Goal: Information Seeking & Learning: Learn about a topic

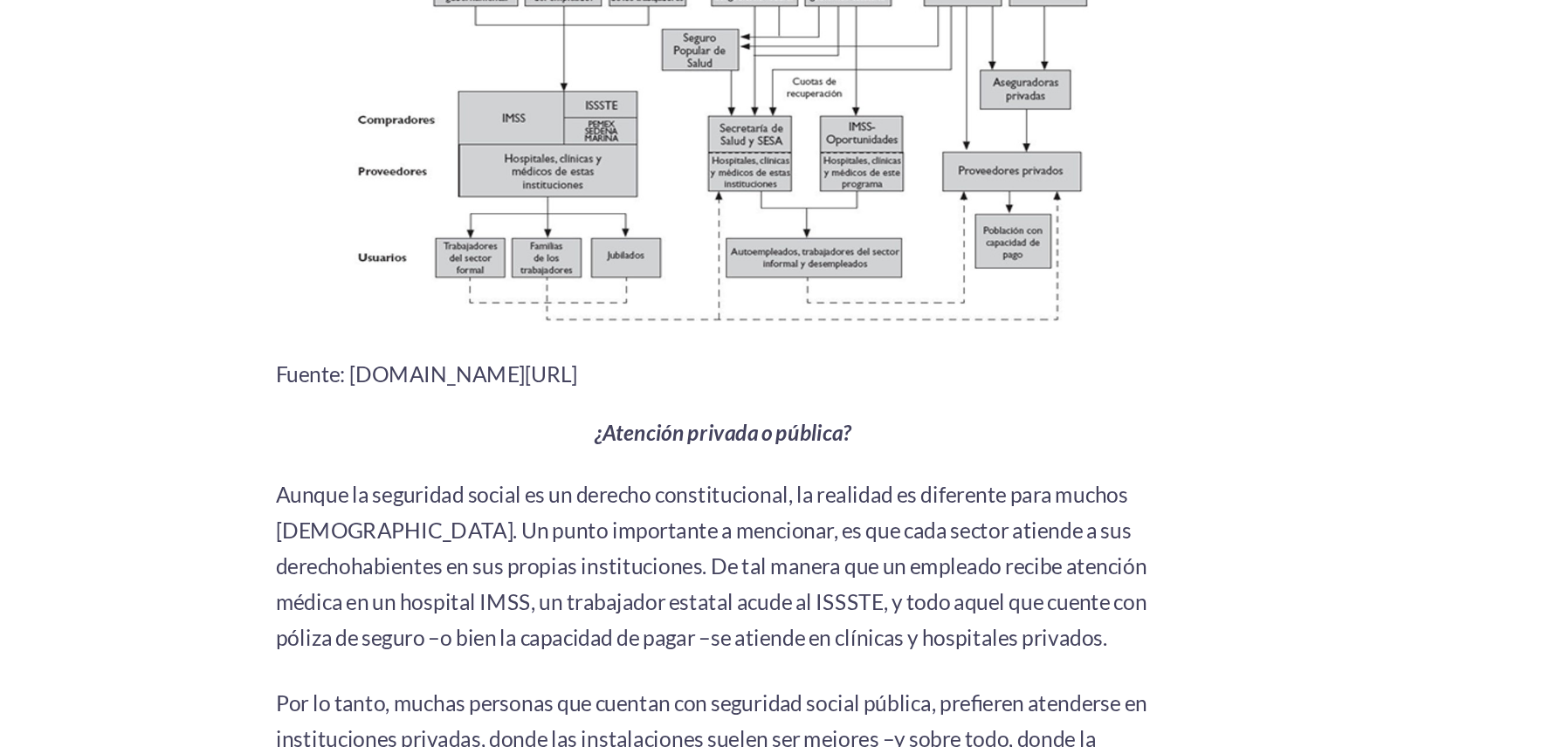
scroll to position [1502, 0]
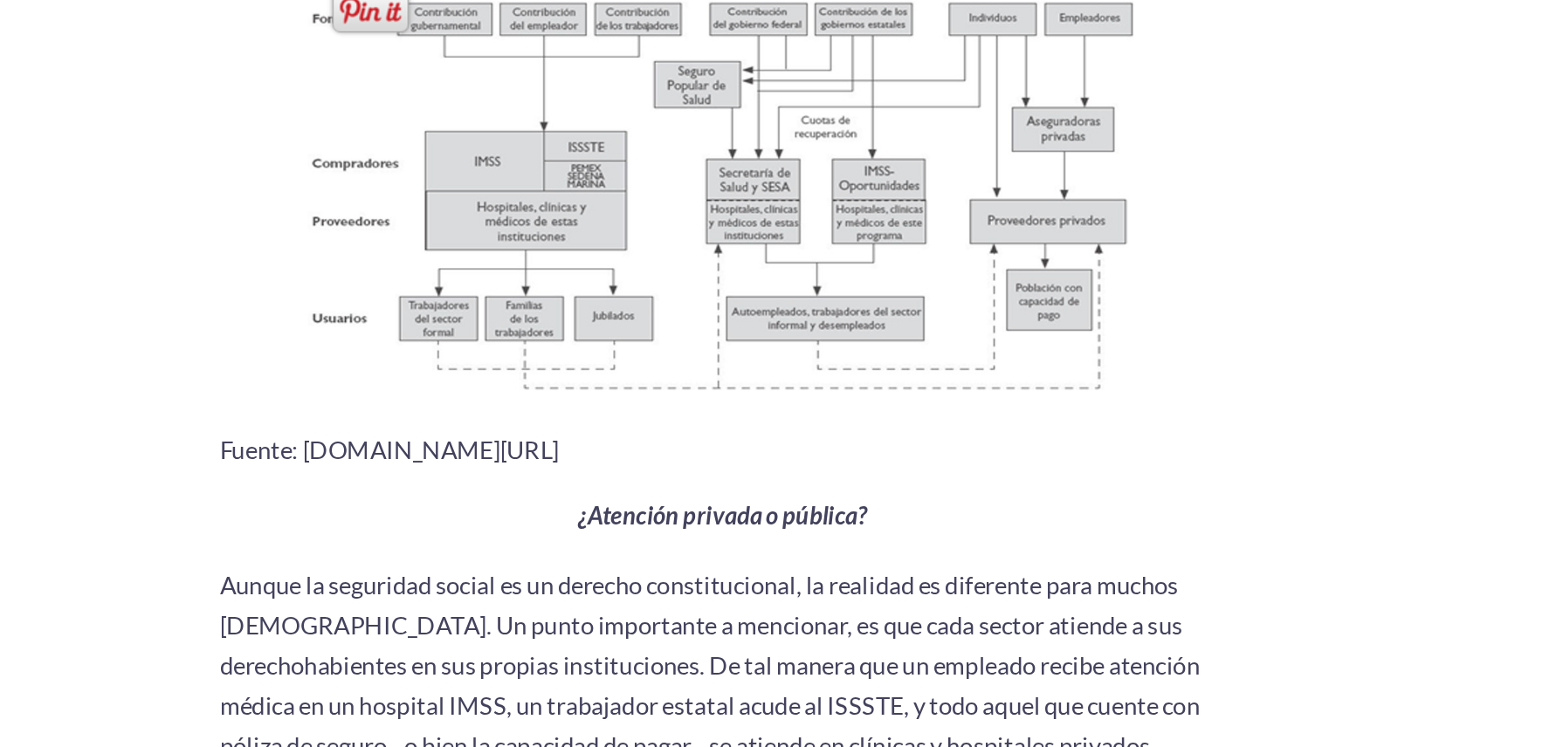
click at [891, 310] on img at bounding box center [781, 249] width 550 height 309
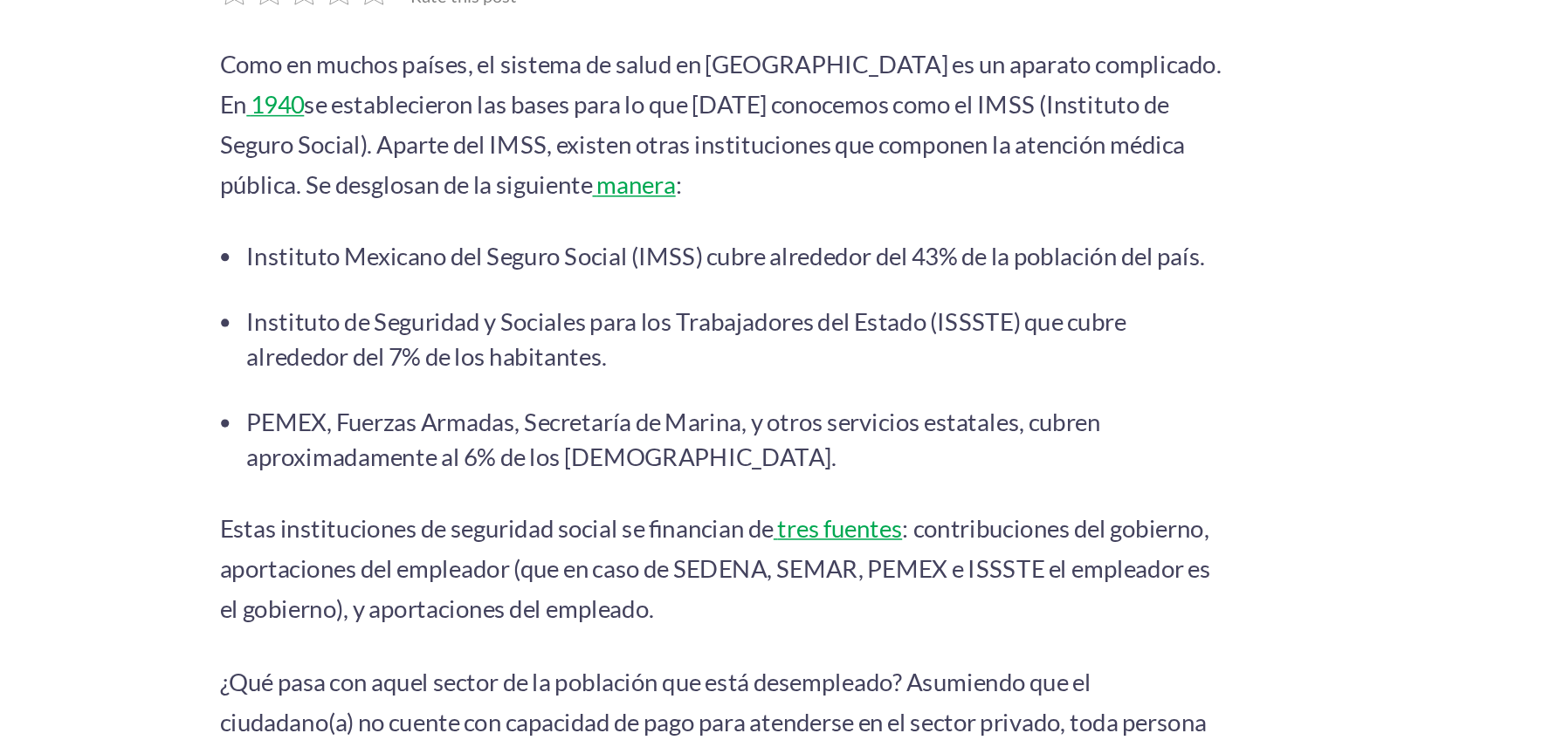
scroll to position [568, 0]
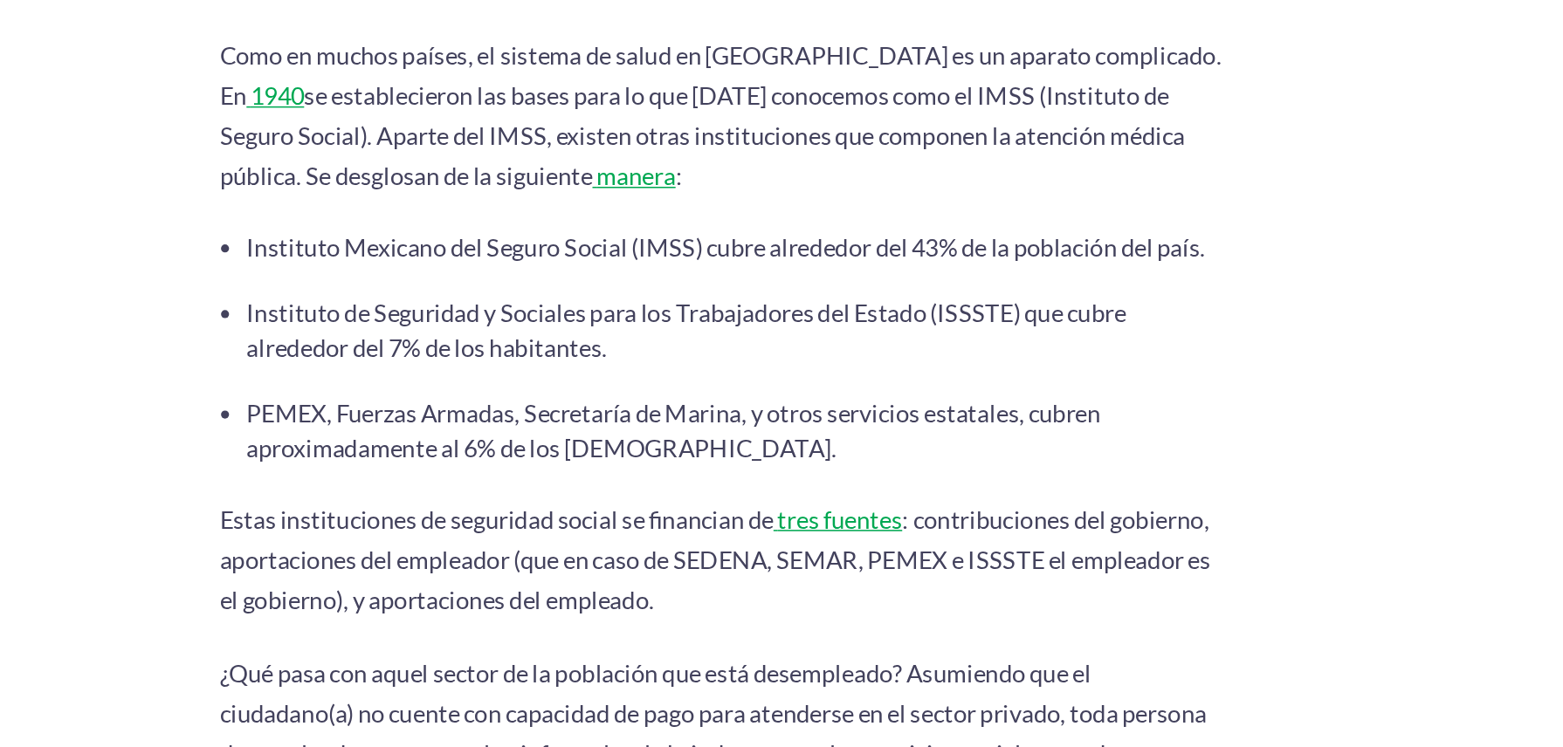
drag, startPoint x: 492, startPoint y: 220, endPoint x: 466, endPoint y: 187, distance: 41.7
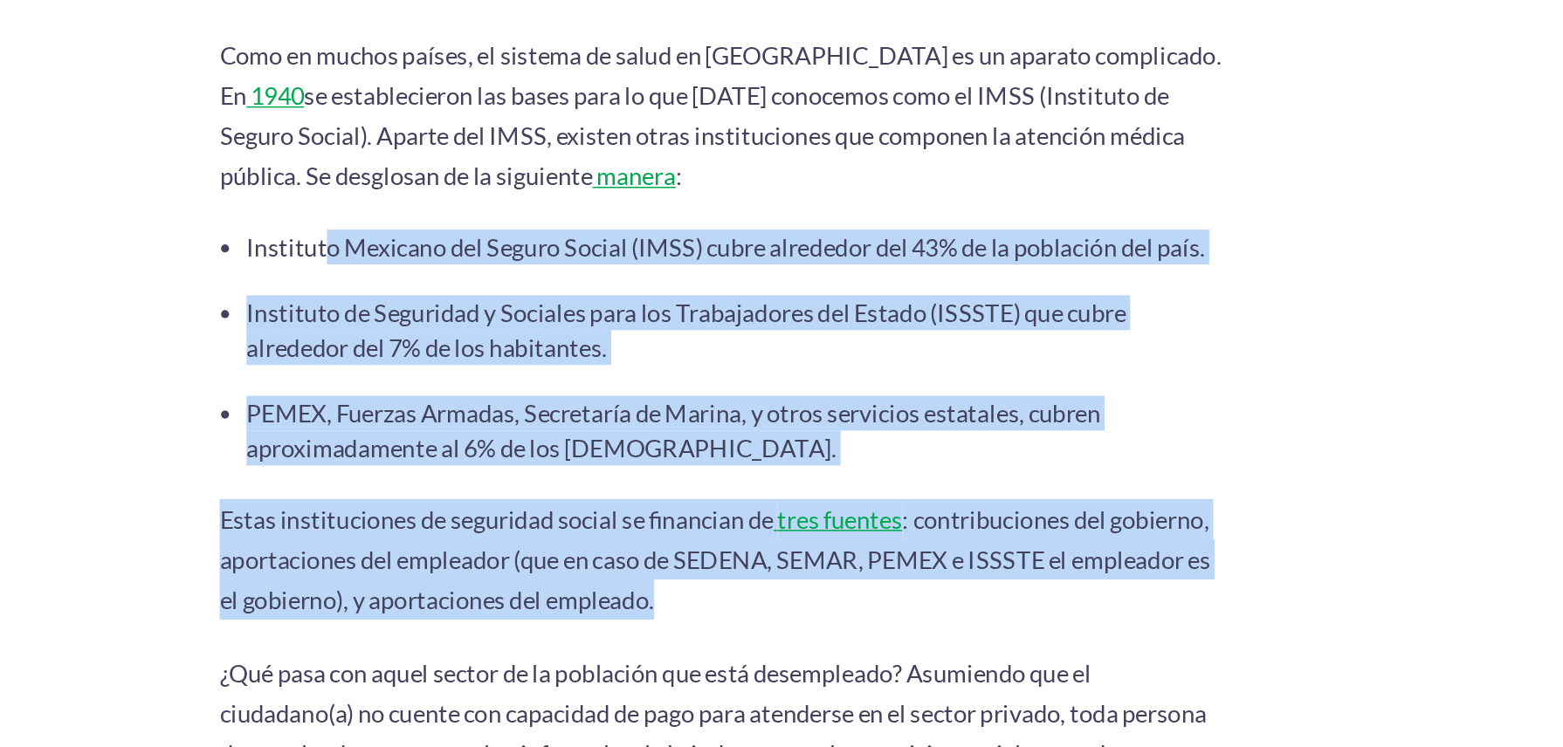
drag, startPoint x: 492, startPoint y: 221, endPoint x: 801, endPoint y: 478, distance: 401.1
copy div "Instituto Mexicano del Seguro Social (IMSS) cubre alrededor del 43% de la pobla…"
click at [1107, 297] on li "Instituto de Seguridad y Sociales para los Trabajadores del Estado (ISSSTE) que…" at bounding box center [789, 308] width 637 height 45
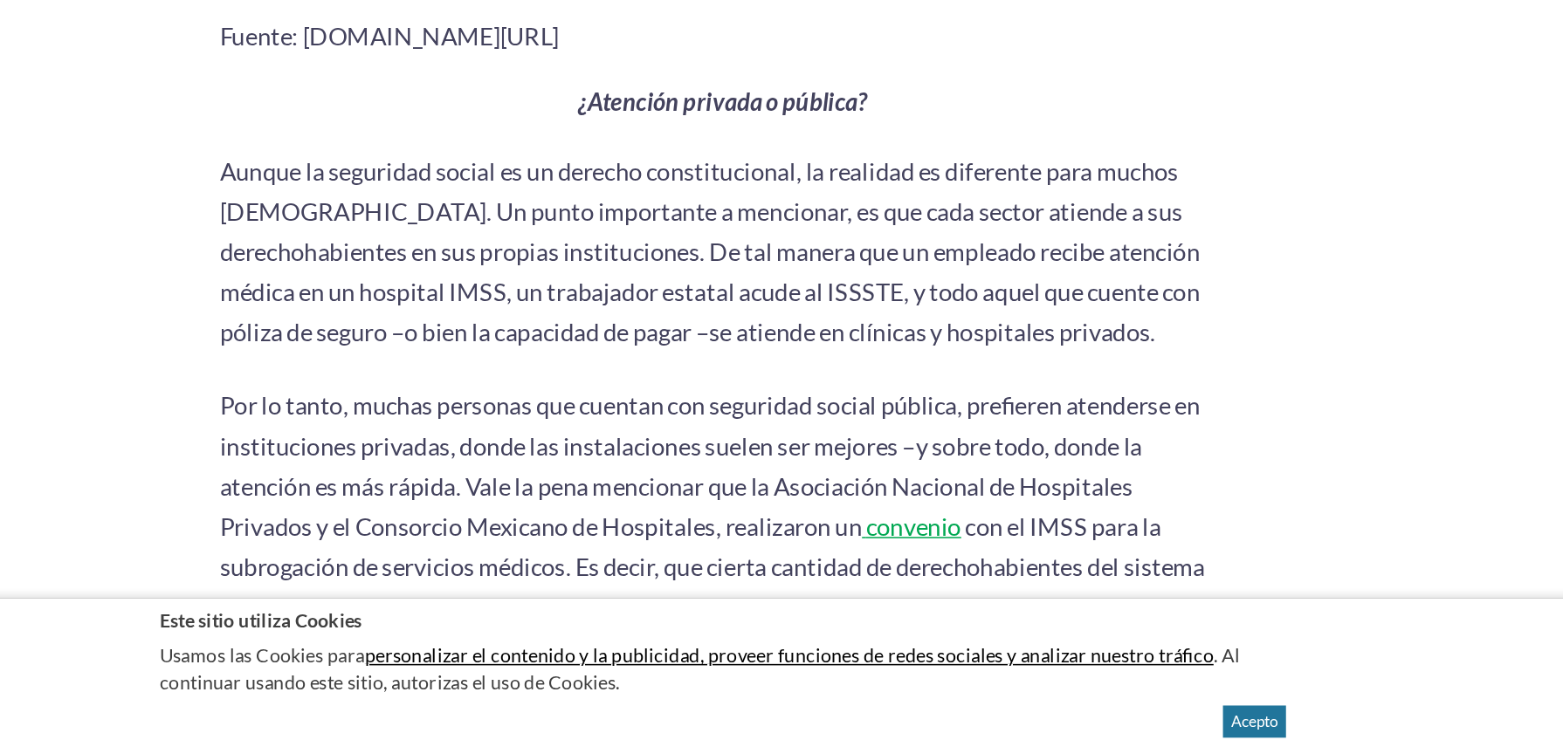
scroll to position [1704, 0]
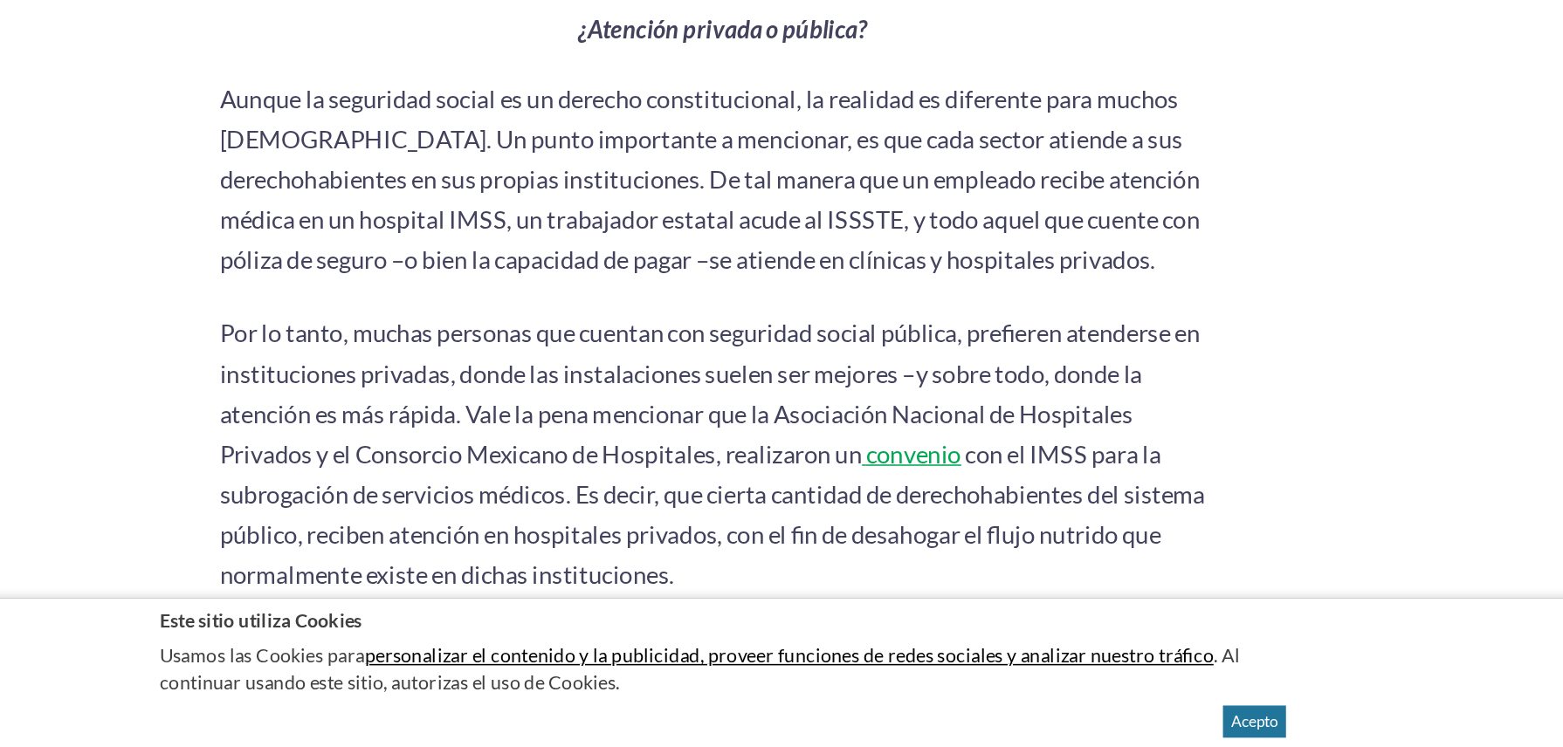
drag, startPoint x: 615, startPoint y: 520, endPoint x: 753, endPoint y: 622, distance: 171.7
click at [753, 560] on p "Por lo tanto, muchas personas que cuentan con seguridad social pública, prefier…" at bounding box center [781, 556] width 655 height 183
copy p "Vale la pena mencionar que la Asociación Nacional de Hospitales Privados y el C…"
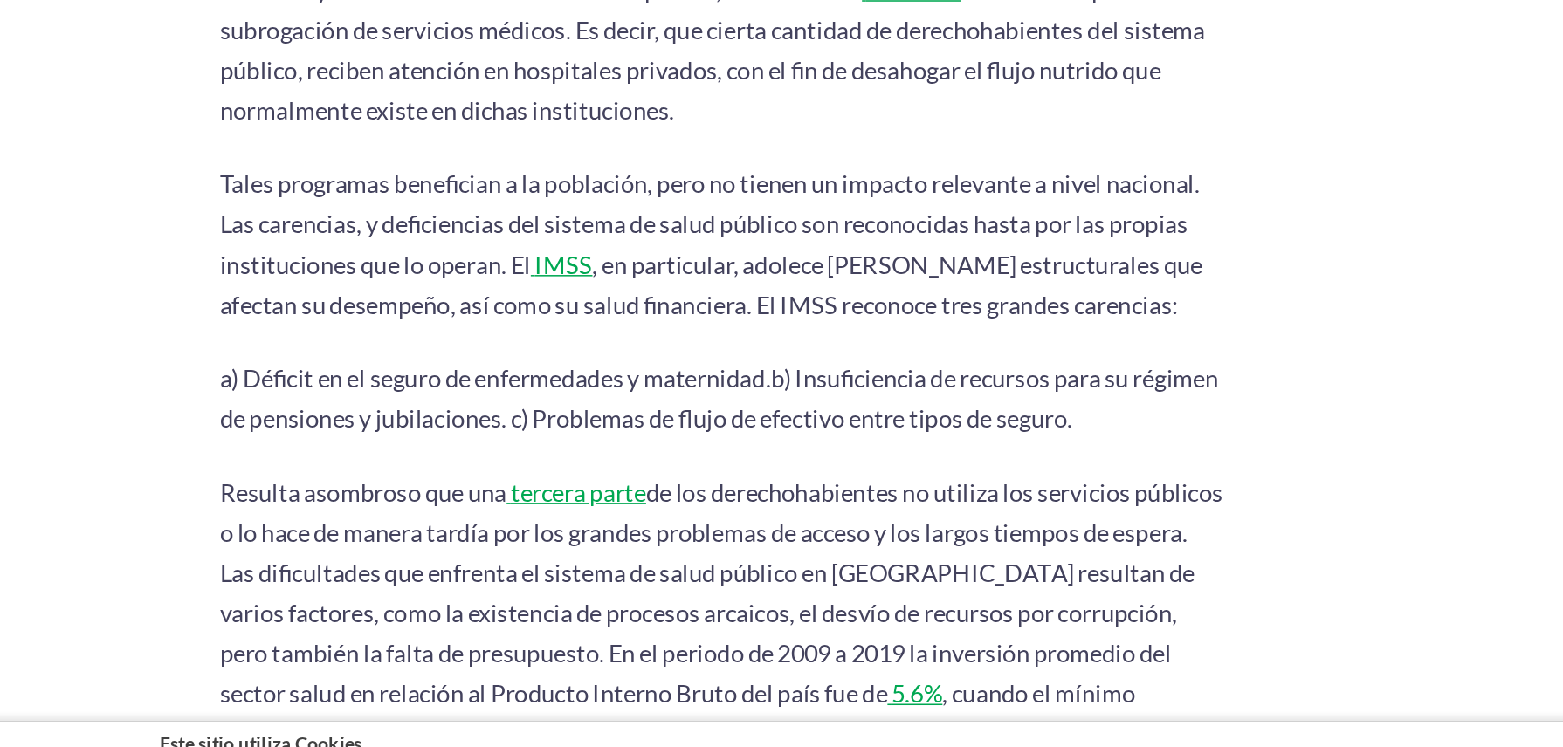
scroll to position [2087, 0]
